Goal: Task Accomplishment & Management: Manage account settings

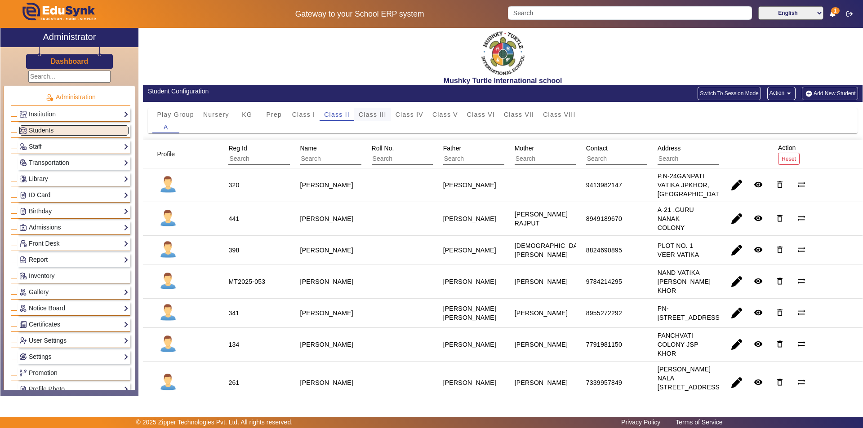
click at [373, 112] on span "Class III" at bounding box center [373, 114] width 28 height 6
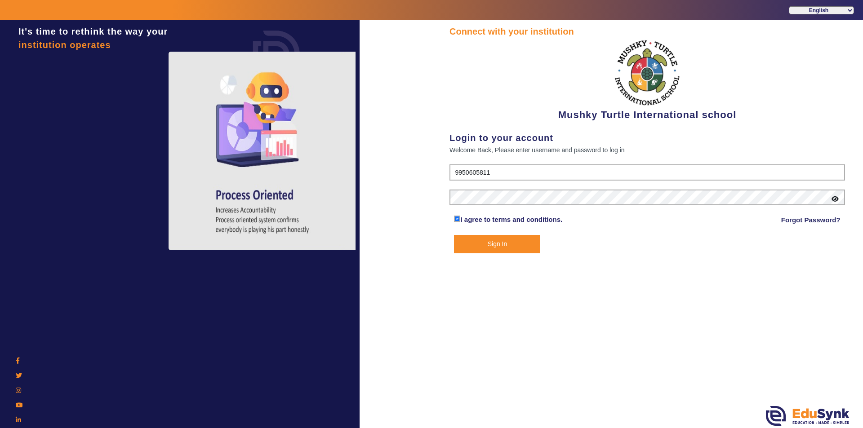
click at [511, 245] on button "Sign In" at bounding box center [497, 244] width 86 height 18
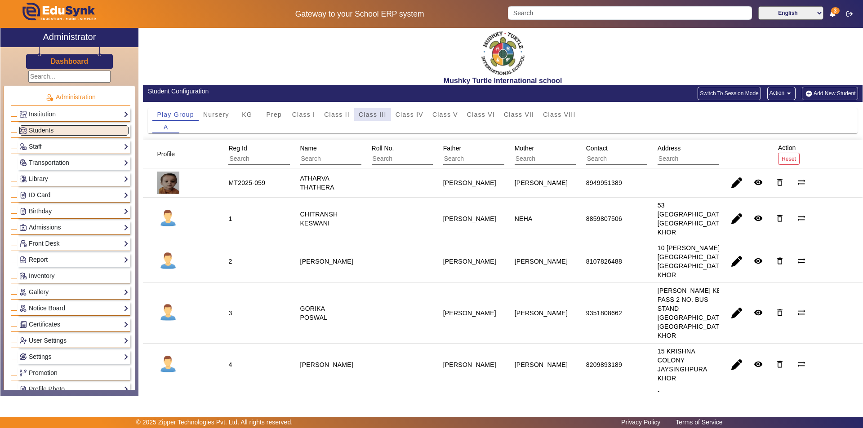
click at [380, 111] on span "Class III" at bounding box center [373, 114] width 28 height 13
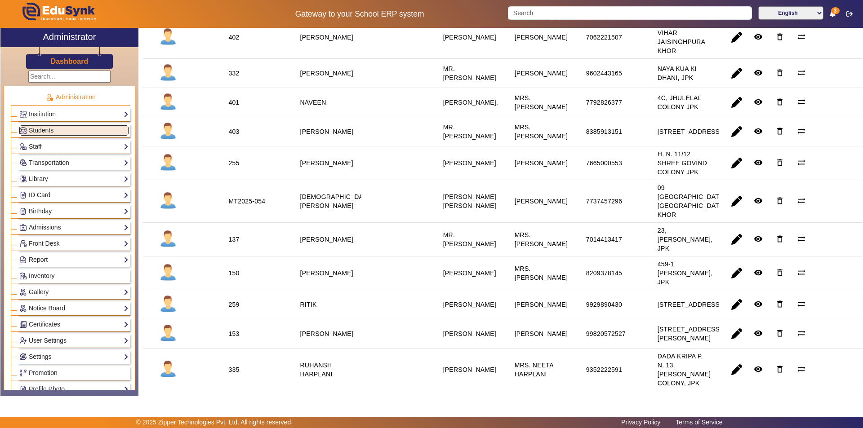
scroll to position [584, 0]
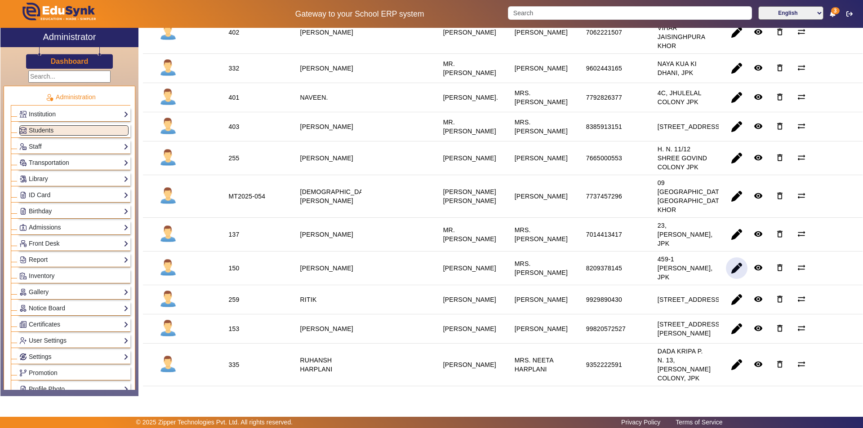
click at [734, 279] on span "button" at bounding box center [737, 268] width 22 height 22
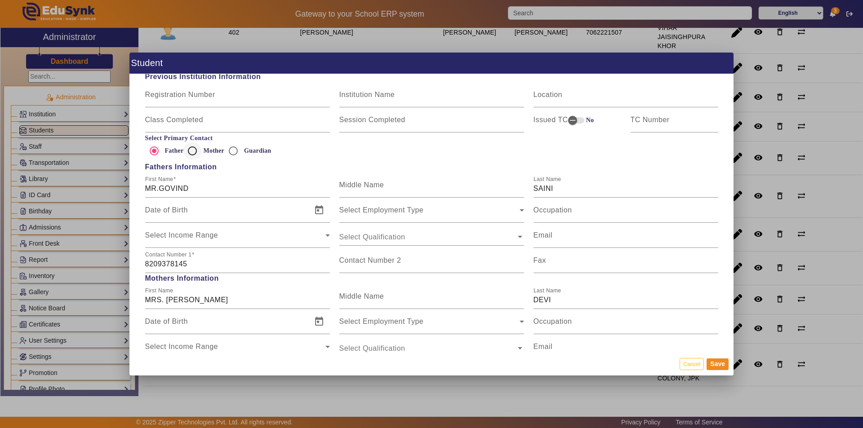
scroll to position [629, 0]
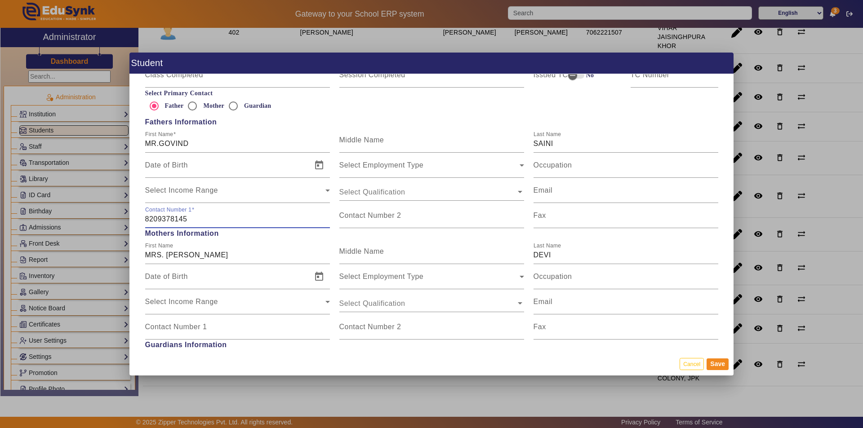
drag, startPoint x: 186, startPoint y: 219, endPoint x: 129, endPoint y: 222, distance: 57.1
click at [129, 222] on div "Student Personal Information First Name [PERSON_NAME] Middle Name Last Name [PE…" at bounding box center [431, 214] width 863 height 428
click at [184, 333] on input "Contact Number 1" at bounding box center [237, 330] width 185 height 11
paste input "8209378145"
type input "8209378145"
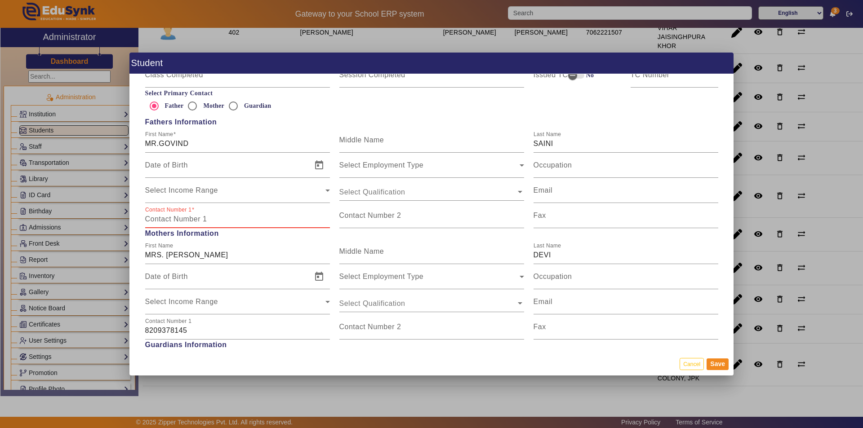
click at [195, 223] on input "Contact Number 1" at bounding box center [237, 219] width 185 height 11
type input "9782876039"
click at [718, 365] on button "Save" at bounding box center [717, 365] width 22 height 12
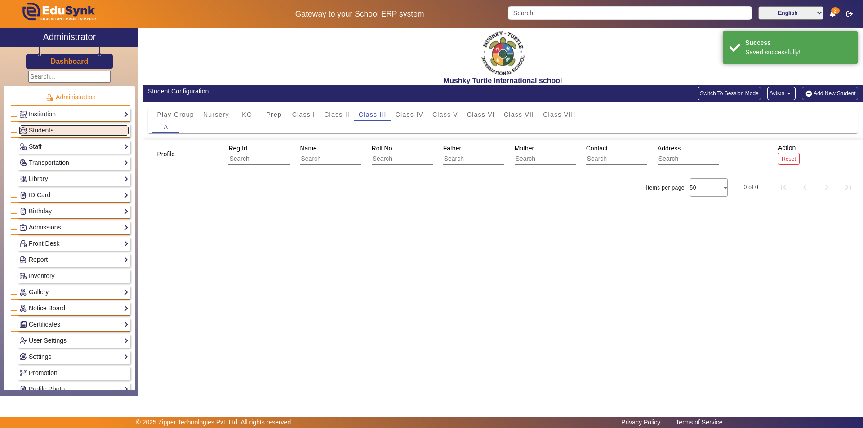
scroll to position [0, 0]
